Goal: Check status: Check status

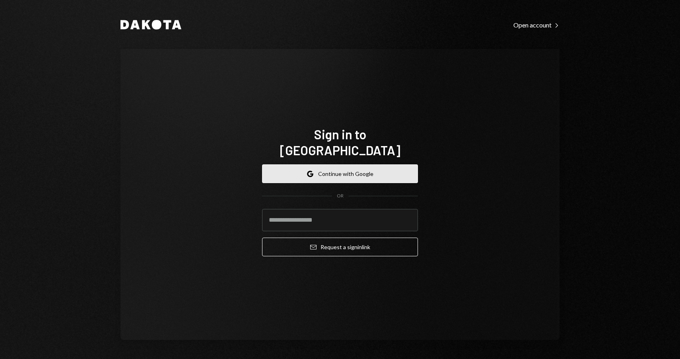
click at [337, 164] on button "Google Continue with Google" at bounding box center [340, 173] width 156 height 19
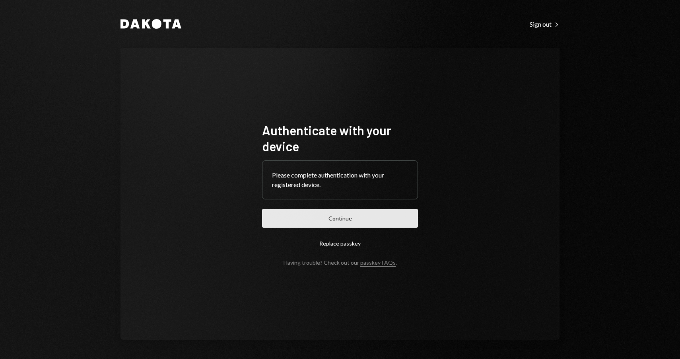
click at [345, 222] on button "Continue" at bounding box center [340, 218] width 156 height 19
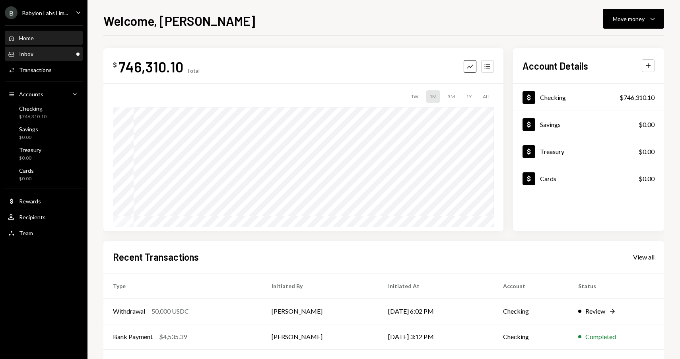
click at [43, 53] on div "Inbox Inbox" at bounding box center [44, 54] width 72 height 7
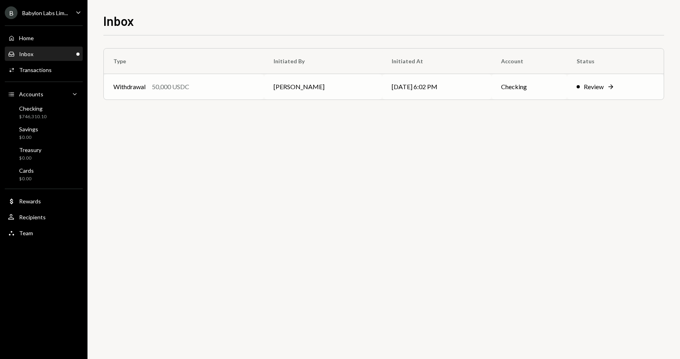
click at [189, 89] on div "50,000 USDC" at bounding box center [170, 87] width 37 height 10
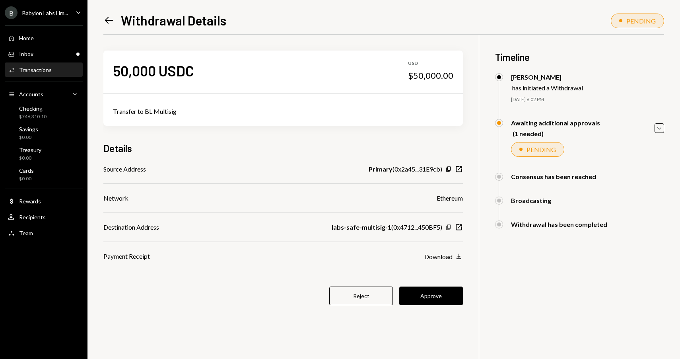
click at [447, 226] on icon "Copy" at bounding box center [449, 227] width 6 height 6
click at [432, 294] on button "Approve" at bounding box center [431, 295] width 64 height 19
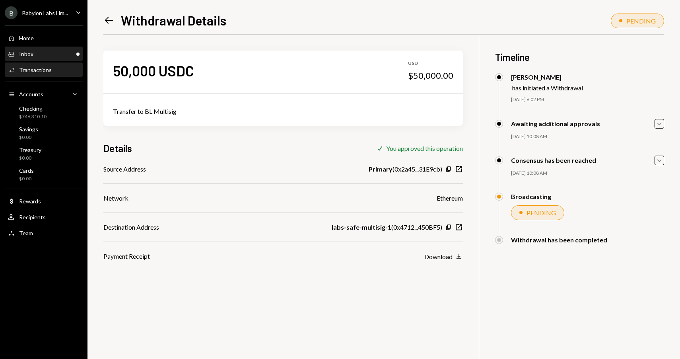
click at [33, 53] on div "Inbox Inbox" at bounding box center [44, 54] width 72 height 7
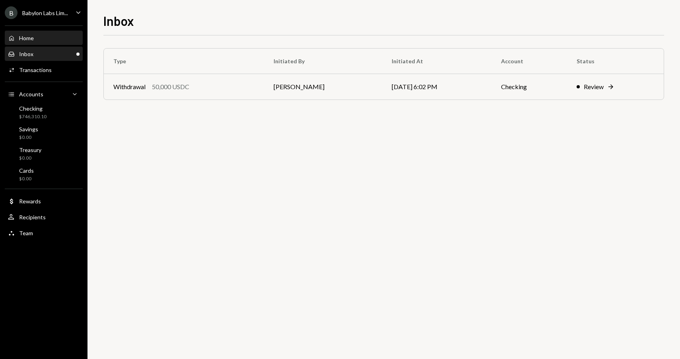
click at [38, 33] on div "Home Home" at bounding box center [44, 38] width 72 height 14
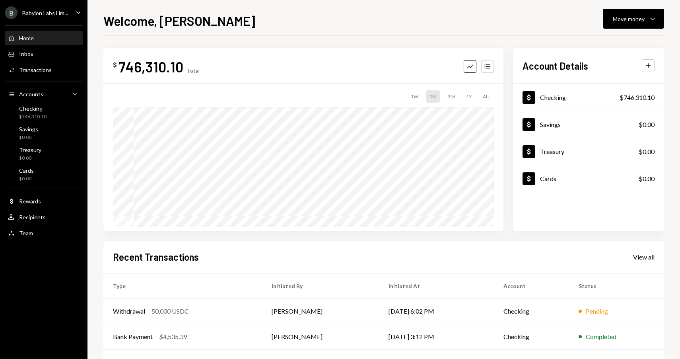
click at [59, 16] on div "B Babylon Labs Lim..." at bounding box center [36, 12] width 63 height 13
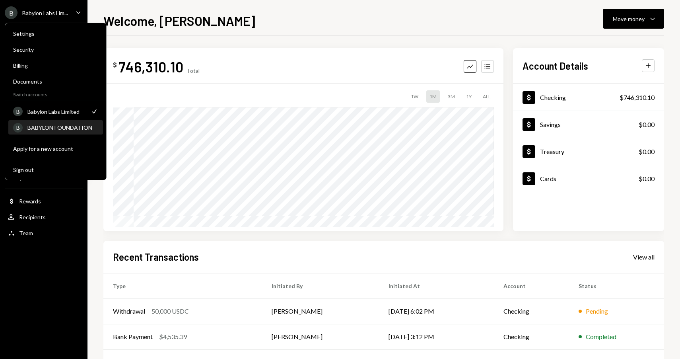
click at [58, 128] on div "BABYLON FOUNDATION" at bounding box center [62, 127] width 71 height 7
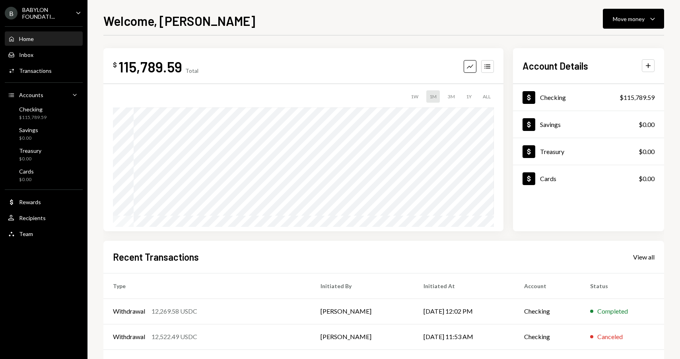
click at [55, 16] on div "BABYLON FOUNDATI..." at bounding box center [45, 13] width 47 height 14
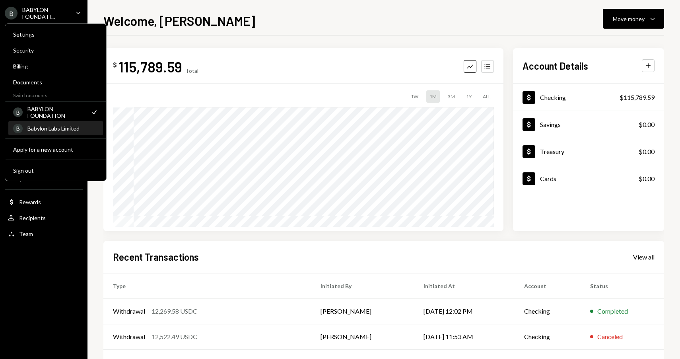
click at [58, 127] on div "Babylon Labs Limited" at bounding box center [62, 128] width 71 height 7
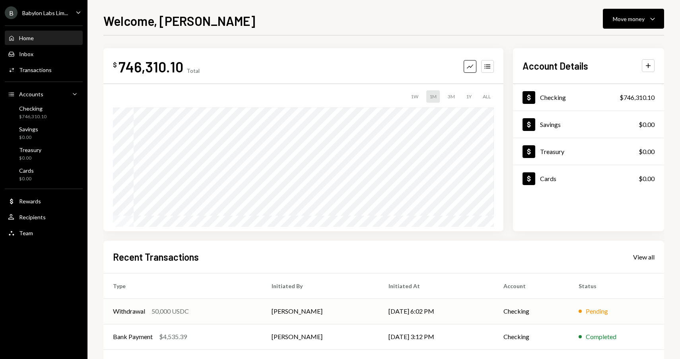
click at [306, 305] on td "[PERSON_NAME]" at bounding box center [320, 310] width 117 height 25
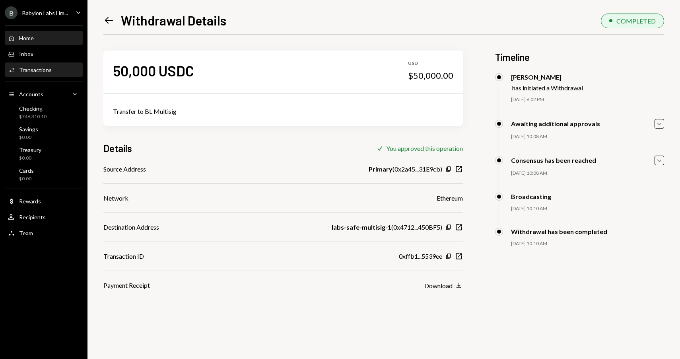
click at [55, 36] on div "Home Home" at bounding box center [44, 38] width 72 height 7
